Goal: Find contact information: Find contact information

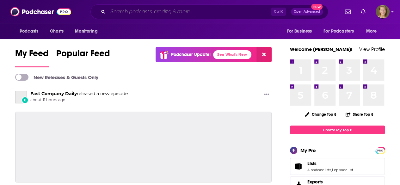
click at [129, 13] on input "Search podcasts, credits, & more..." at bounding box center [189, 12] width 163 height 10
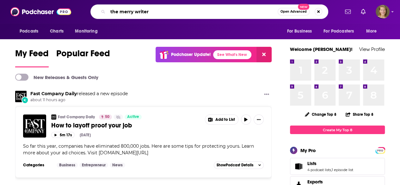
type input "the merry writer"
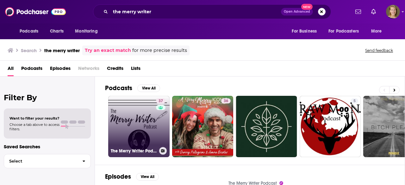
click at [135, 126] on link "37 The Merry Writer Podcast" at bounding box center [138, 126] width 61 height 61
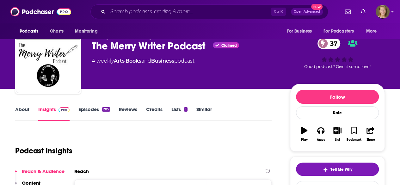
scroll to position [10, 0]
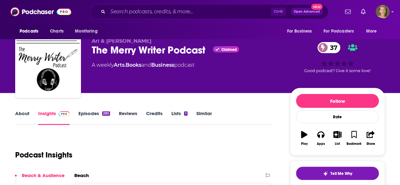
click at [25, 114] on link "About" at bounding box center [22, 117] width 14 height 15
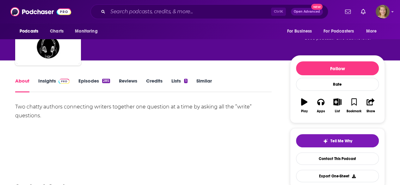
scroll to position [44, 0]
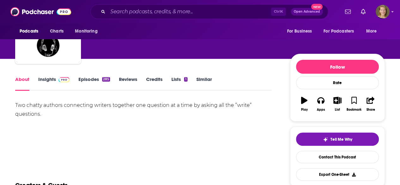
click at [50, 79] on link "Insights" at bounding box center [53, 83] width 31 height 15
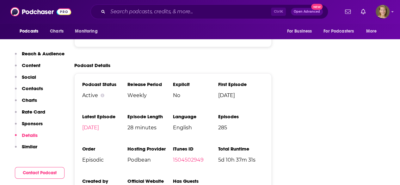
scroll to position [892, 0]
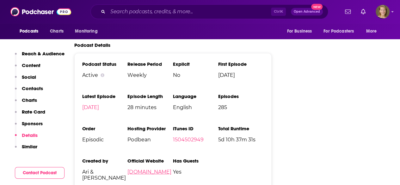
click at [169, 169] on link "[DOMAIN_NAME]" at bounding box center [149, 172] width 44 height 6
click at [144, 13] on input "Search podcasts, credits, & more..." at bounding box center [189, 12] width 163 height 10
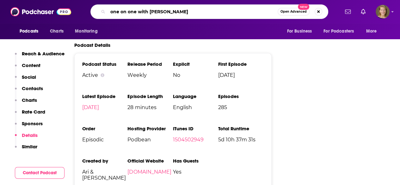
type input "one on one with [PERSON_NAME]"
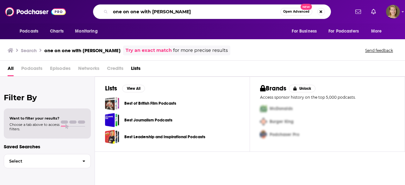
click at [150, 11] on input "one on one with [PERSON_NAME]" at bounding box center [195, 12] width 170 height 10
click at [151, 11] on input "[PERSON_NAME]" at bounding box center [195, 12] width 170 height 10
type input "[PERSON_NAME]"
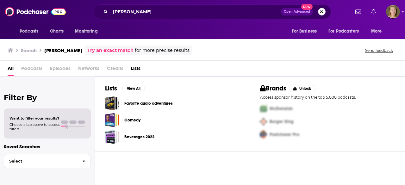
click at [324, 11] on button "Search podcasts, credits, & more..." at bounding box center [322, 12] width 8 height 8
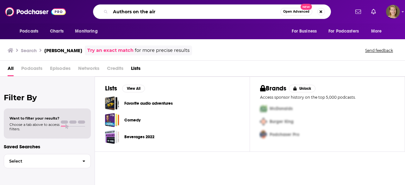
type input "Authors on the air"
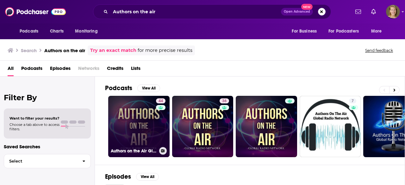
click at [153, 129] on link "44 Authors on the Air Global Radio Network" at bounding box center [138, 126] width 61 height 61
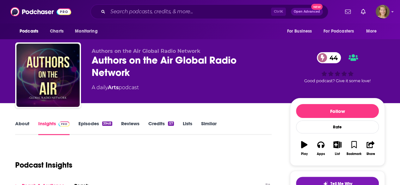
click at [18, 124] on link "About" at bounding box center [22, 127] width 14 height 15
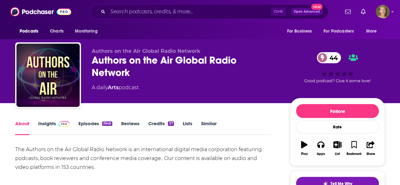
click at [39, 123] on link "Insights" at bounding box center [53, 127] width 31 height 15
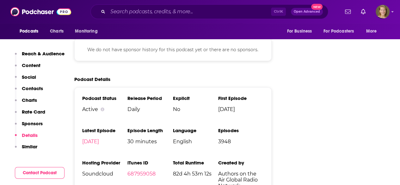
scroll to position [996, 0]
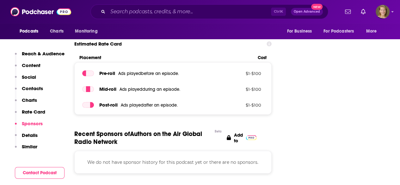
scroll to position [796, 0]
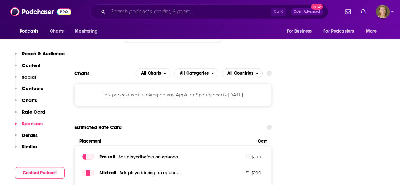
click at [150, 13] on input "Search podcasts, credits, & more..." at bounding box center [189, 12] width 163 height 10
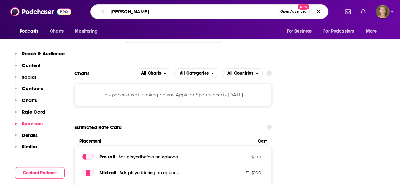
type input "[PERSON_NAME]"
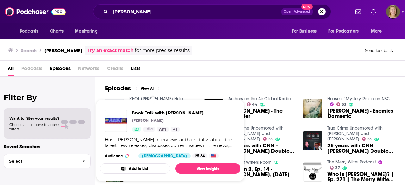
click at [175, 111] on span "Book Talk with [PERSON_NAME]" at bounding box center [168, 113] width 72 height 6
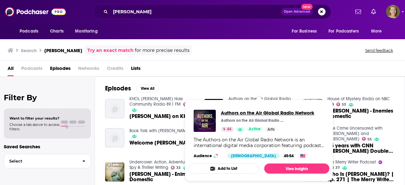
click at [257, 111] on span "Authors on the Air Global Radio Network" at bounding box center [267, 113] width 93 height 6
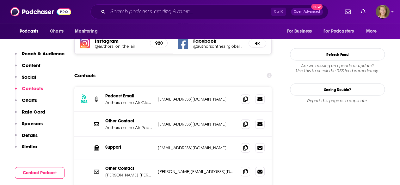
scroll to position [607, 0]
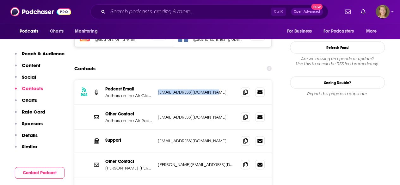
drag, startPoint x: 214, startPoint y: 49, endPoint x: 157, endPoint y: 47, distance: 56.3
click at [157, 80] on div "RSS Podcast Email Authors on the Air Global Radio Network [EMAIL_ADDRESS][DOMAI…" at bounding box center [172, 92] width 197 height 25
copy p "[EMAIL_ADDRESS][DOMAIN_NAME]"
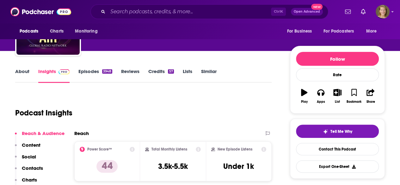
scroll to position [0, 0]
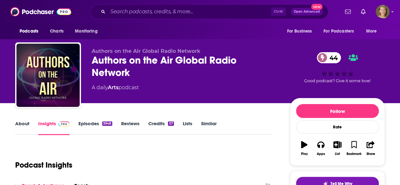
click at [25, 124] on link "About" at bounding box center [22, 127] width 14 height 15
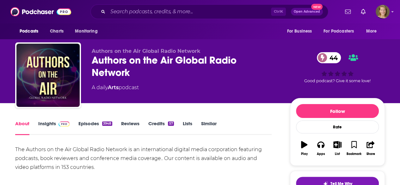
drag, startPoint x: 45, startPoint y: 123, endPoint x: 404, endPoint y: 96, distance: 360.5
click at [45, 123] on link "Insights" at bounding box center [53, 127] width 31 height 15
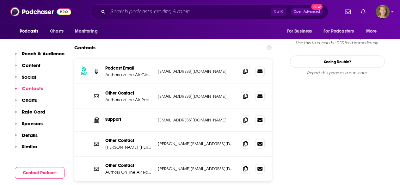
scroll to position [517, 0]
